Goal: Task Accomplishment & Management: Use online tool/utility

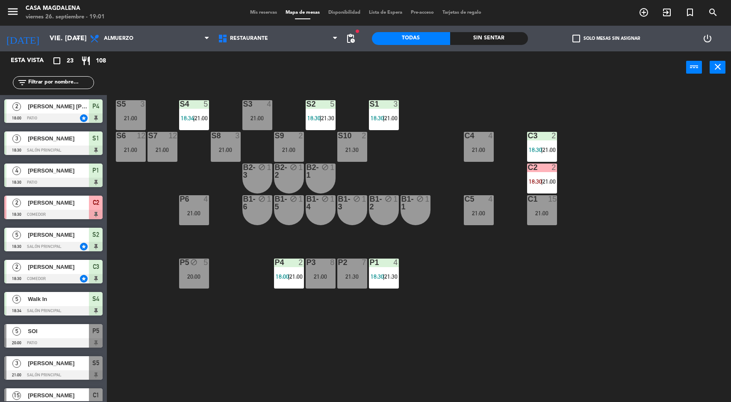
click at [502, 40] on div "Sin sentar" at bounding box center [489, 38] width 78 height 13
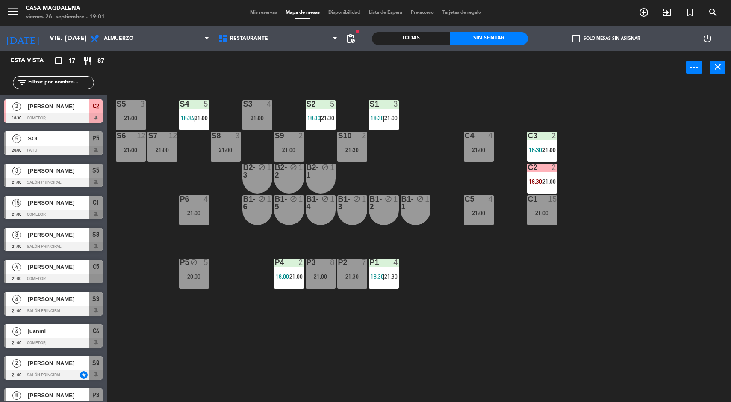
click at [358, 278] on div "21:30" at bounding box center [352, 276] width 30 height 6
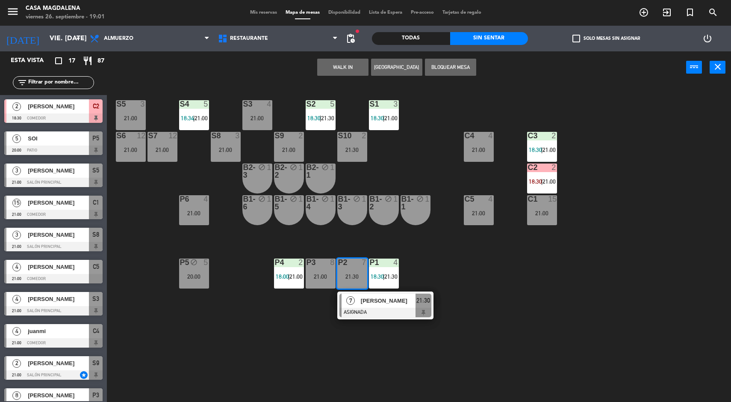
click at [403, 304] on span "[PERSON_NAME]" at bounding box center [388, 300] width 55 height 9
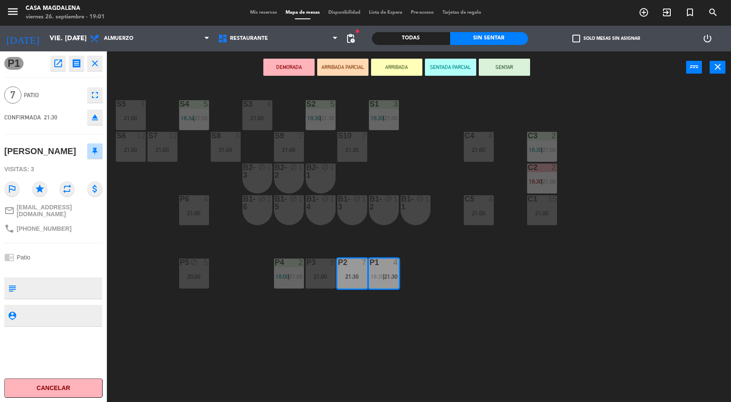
click at [471, 328] on div "S5 3 21:00 S4 5 18:34 | 21:00 S3 4 21:00 S2 5 18:30 | 21:30 S1 3 18:30 | 21:00 …" at bounding box center [422, 244] width 617 height 318
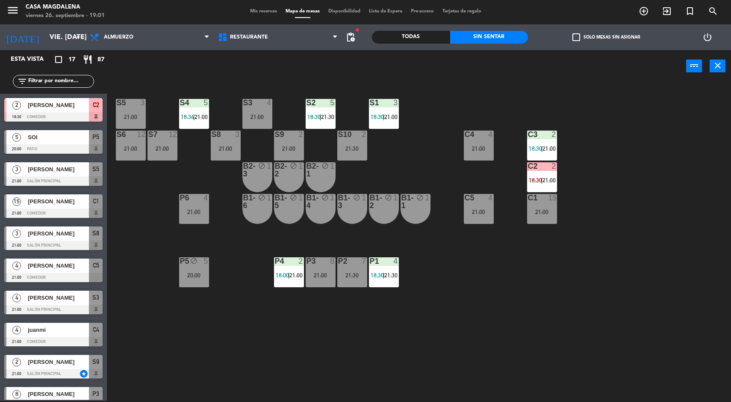
scroll to position [130, 0]
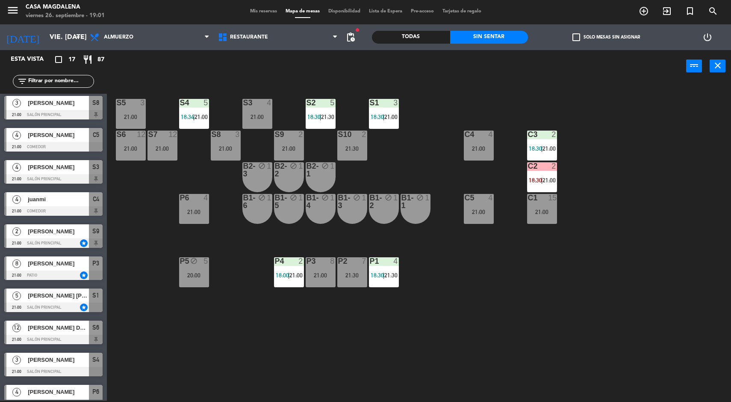
click at [299, 274] on span "21:00" at bounding box center [296, 275] width 13 height 7
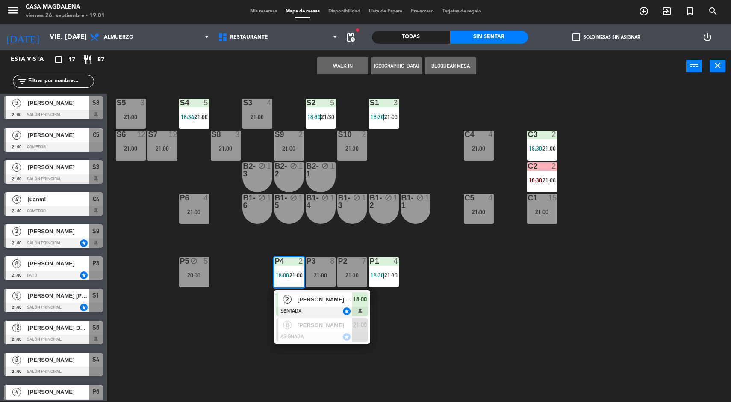
click at [360, 323] on span "21:00" at bounding box center [360, 324] width 14 height 10
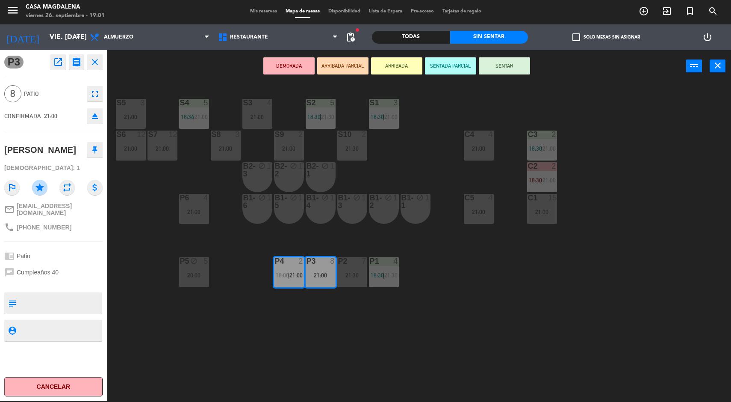
click at [494, 346] on div "S5 3 21:00 S4 5 18:34 | 21:00 S3 4 21:00 S2 5 18:30 | 21:30 S1 3 18:30 | 21:00 …" at bounding box center [422, 242] width 617 height 318
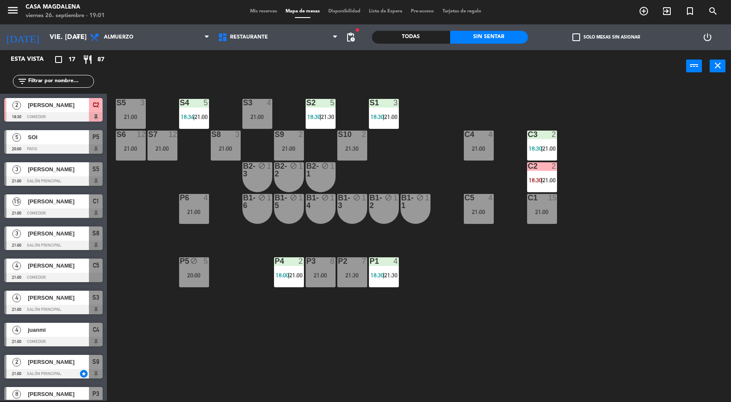
click at [398, 100] on div "3" at bounding box center [395, 103] width 5 height 8
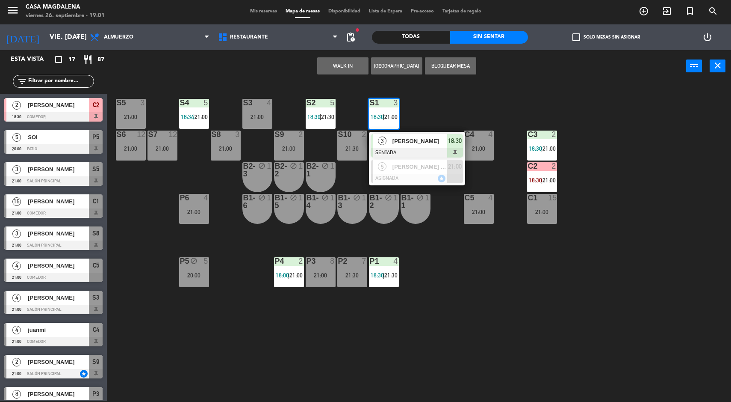
click at [588, 267] on div "S5 3 21:00 S4 5 18:34 | 21:00 S3 4 21:00 S2 5 18:30 | 21:30 S1 3 18:30 | 21:00 …" at bounding box center [422, 242] width 617 height 318
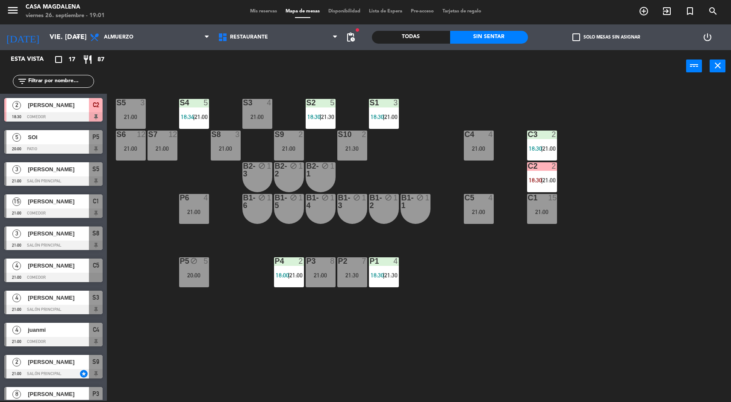
click at [330, 116] on span "21:30" at bounding box center [327, 116] width 13 height 7
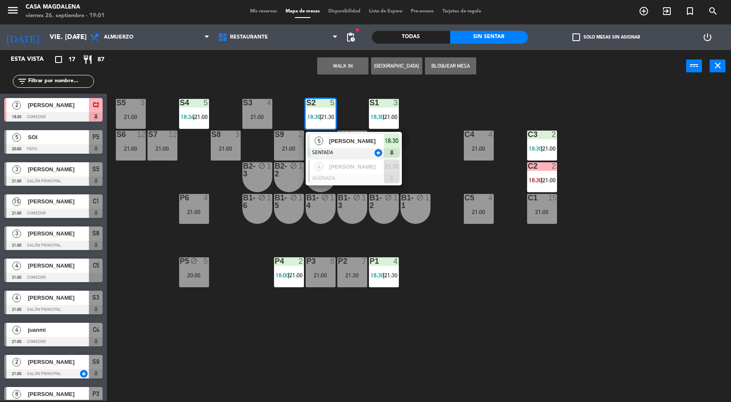
click at [618, 251] on div "S5 3 21:00 S4 5 18:34 | 21:00 S3 4 21:00 S2 5 18:30 | 21:30 5 [PERSON_NAME] SEN…" at bounding box center [422, 242] width 617 height 318
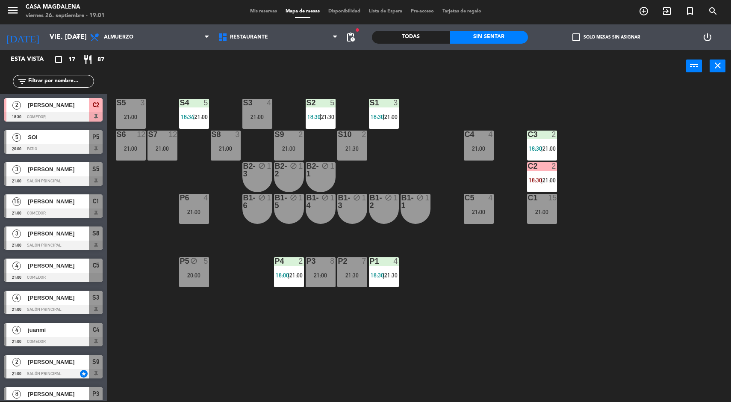
click at [191, 100] on div at bounding box center [194, 103] width 14 height 8
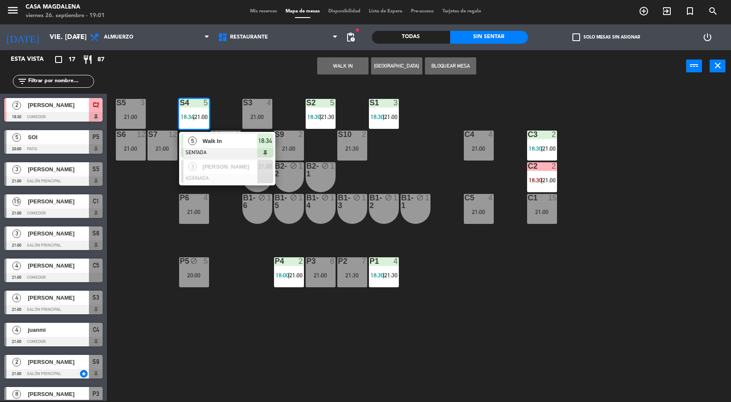
click at [586, 240] on div "S5 3 21:00 S4 5 18:34 | 21:00 5 Walk In SENTADA 18:34 3 [PERSON_NAME] ASIGNADA …" at bounding box center [422, 242] width 617 height 318
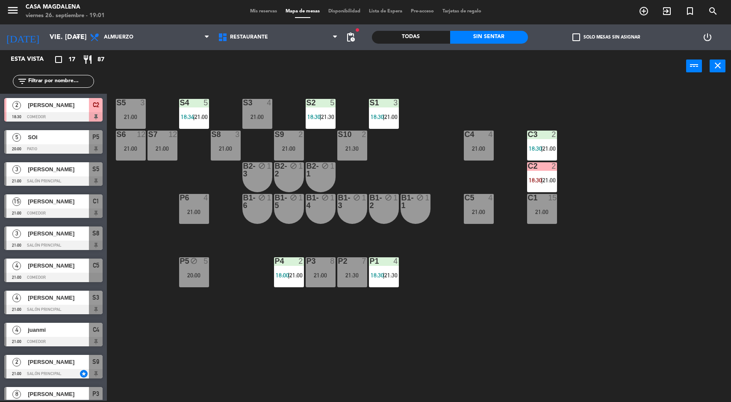
click at [543, 164] on div at bounding box center [542, 166] width 14 height 8
click at [676, 316] on div "S5 3 21:00 S4 5 18:34 | 21:00 S3 4 21:00 S2 5 18:30 | 21:30 S1 3 18:30 | 21:00 …" at bounding box center [422, 242] width 617 height 318
click at [156, 147] on div "21:00" at bounding box center [163, 148] width 30 height 6
click at [641, 301] on div "S5 3 21:00 S4 5 18:34 | 21:00 S3 4 21:00 S2 5 18:30 | 21:30 S1 3 18:30 | 21:00 …" at bounding box center [422, 242] width 617 height 318
click at [541, 182] on span "18:30" at bounding box center [535, 180] width 13 height 7
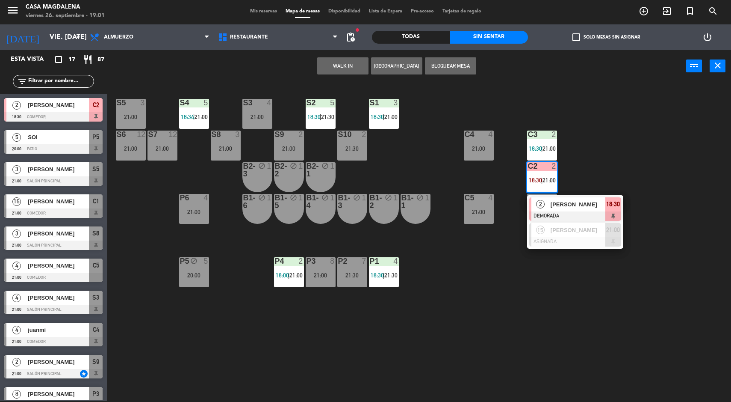
click at [616, 199] on span "18:30" at bounding box center [613, 204] width 14 height 10
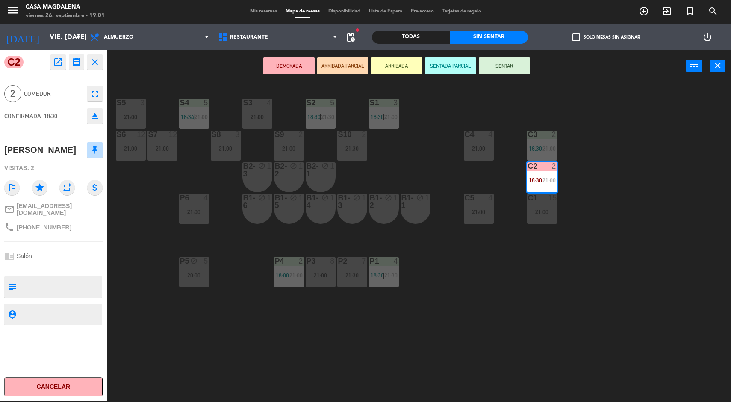
click at [516, 67] on button "SENTAR" at bounding box center [504, 65] width 51 height 17
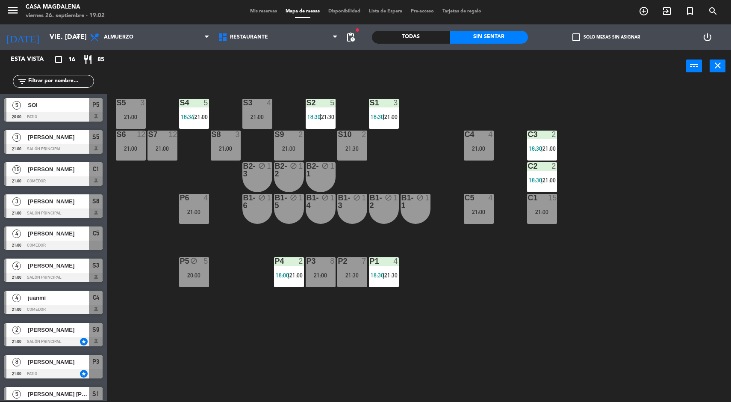
click at [652, 304] on div "S5 3 21:00 S4 5 18:34 | 21:00 S3 4 21:00 S2 5 18:30 | 21:30 S1 3 18:30 | 21:00 …" at bounding box center [422, 242] width 617 height 318
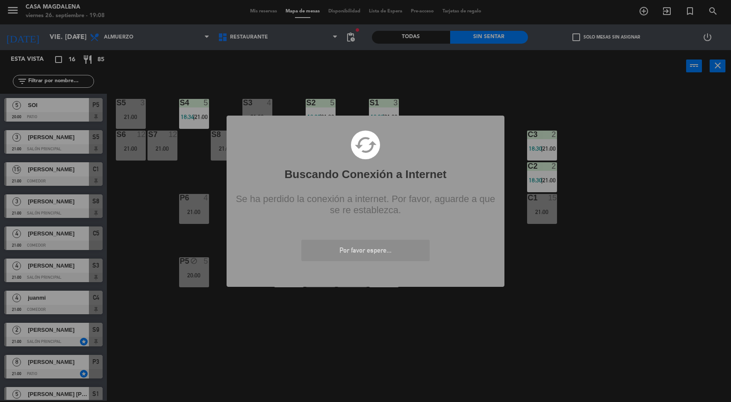
click at [628, 307] on div "? ! i Buscando Conexión a Internet × cached Se ha perdido la conexión a interne…" at bounding box center [365, 201] width 731 height 402
click at [632, 303] on div "? ! i Buscando Conexión a Internet × cached Se ha perdido la conexión a interne…" at bounding box center [365, 201] width 731 height 402
